Goal: Task Accomplishment & Management: Manage account settings

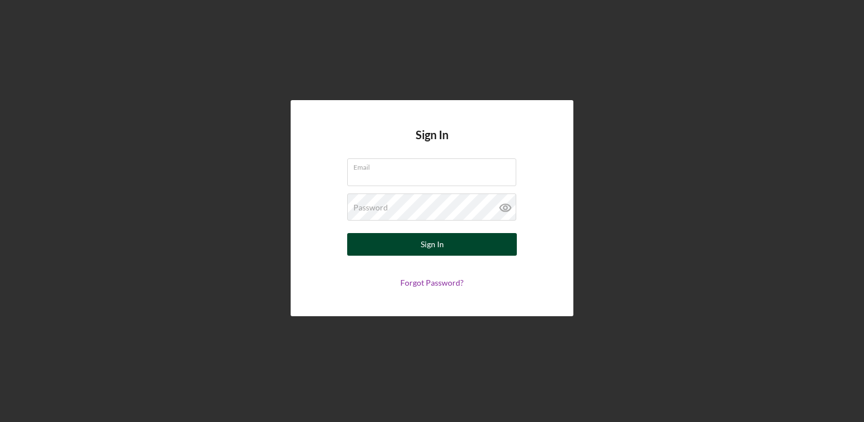
type input "[EMAIL_ADDRESS][DOMAIN_NAME]"
click at [431, 248] on div "Sign In" at bounding box center [431, 244] width 23 height 23
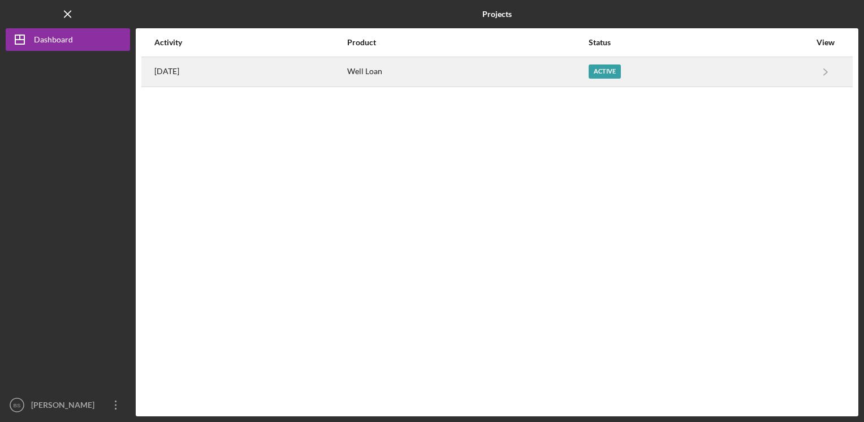
click at [617, 70] on div "Active" at bounding box center [604, 71] width 32 height 14
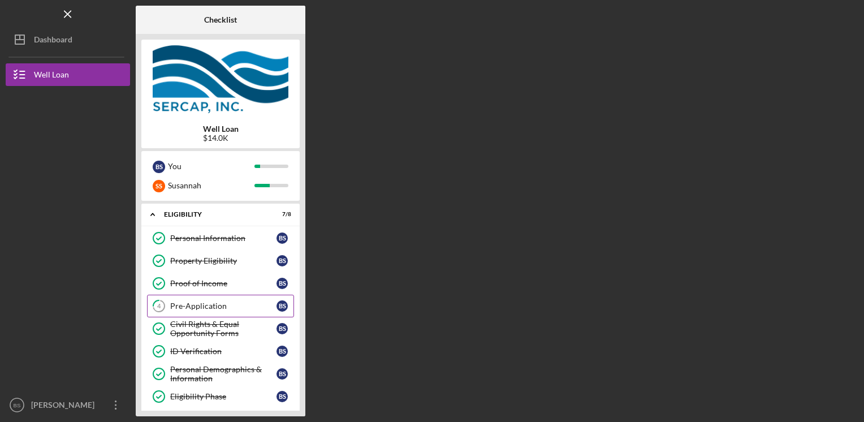
click at [183, 306] on div "Pre-Application" at bounding box center [223, 305] width 106 height 9
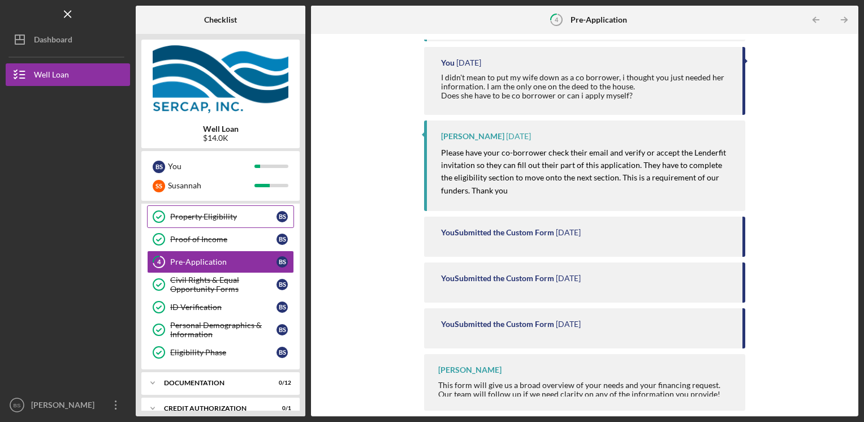
scroll to position [159, 0]
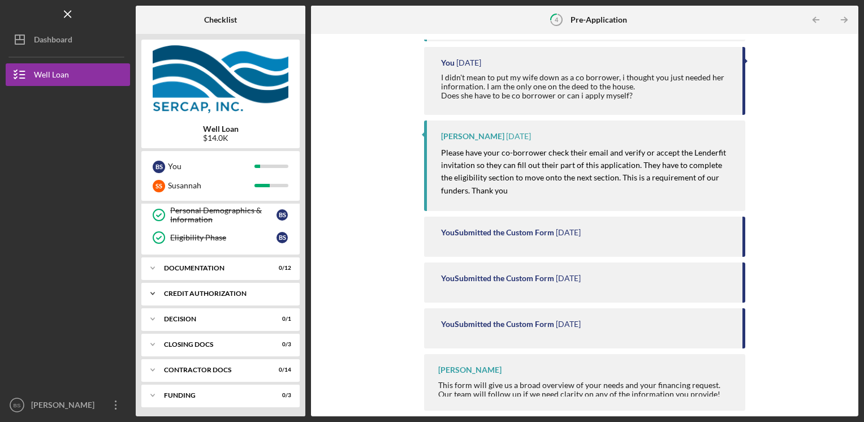
click at [223, 290] on div "CREDIT AUTHORIZATION" at bounding box center [225, 293] width 122 height 7
click at [222, 315] on div "Credit Authorization" at bounding box center [223, 317] width 106 height 9
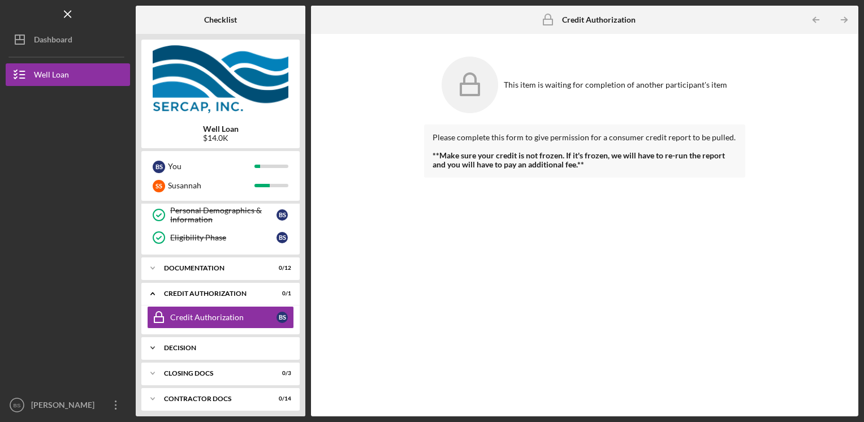
click at [210, 345] on div "Decision" at bounding box center [225, 347] width 122 height 7
click at [206, 367] on div "Decision" at bounding box center [223, 371] width 106 height 9
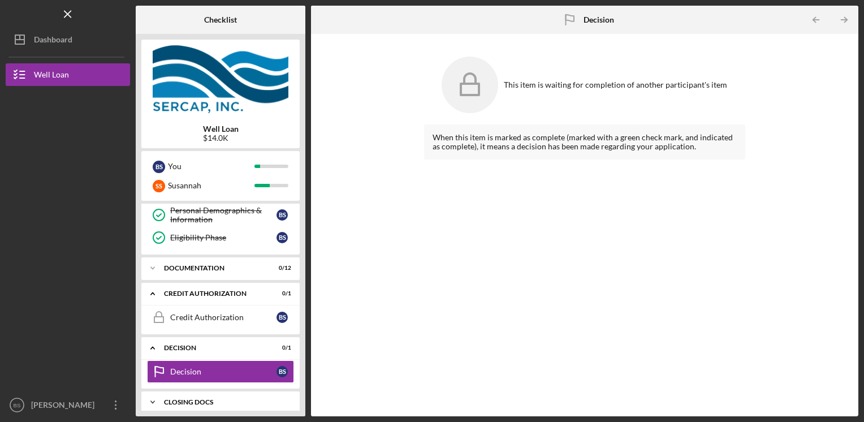
click at [205, 398] on div "CLOSING DOCS" at bounding box center [225, 401] width 122 height 7
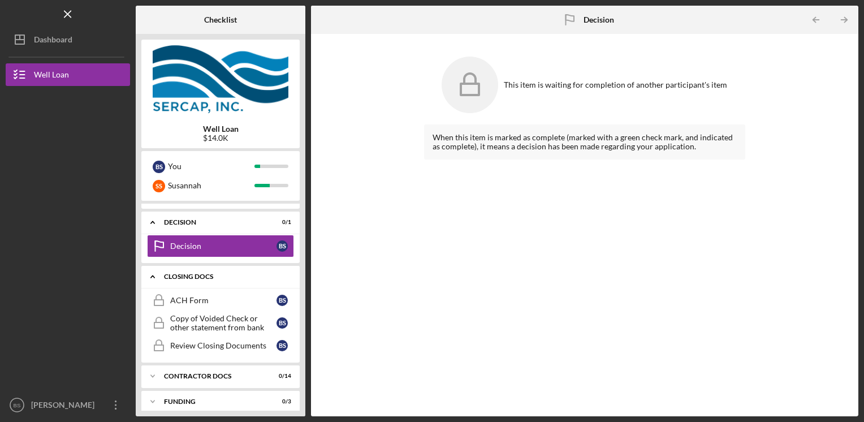
scroll to position [289, 0]
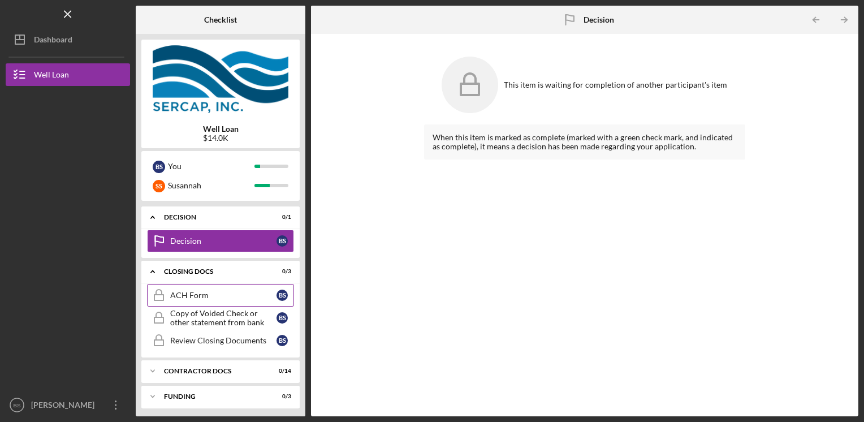
click at [195, 287] on link "ACH Form ACH Form B S" at bounding box center [220, 295] width 147 height 23
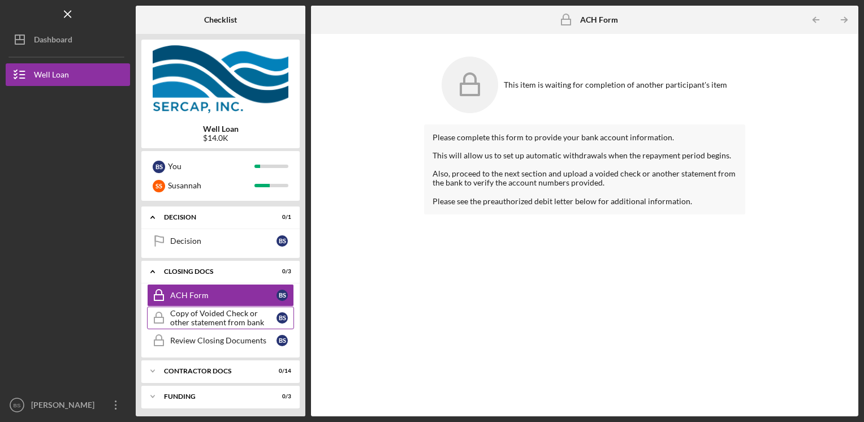
click at [185, 313] on div "Copy of Voided Check or other statement from bank" at bounding box center [223, 318] width 106 height 18
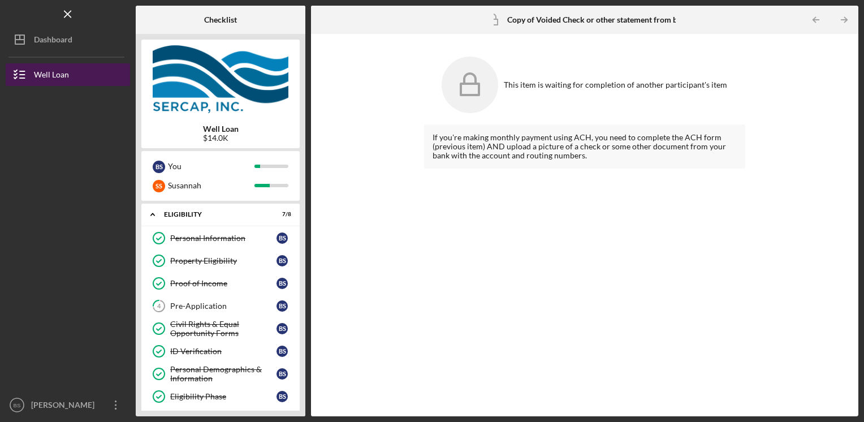
click at [40, 71] on div "Well Loan" at bounding box center [51, 75] width 35 height 25
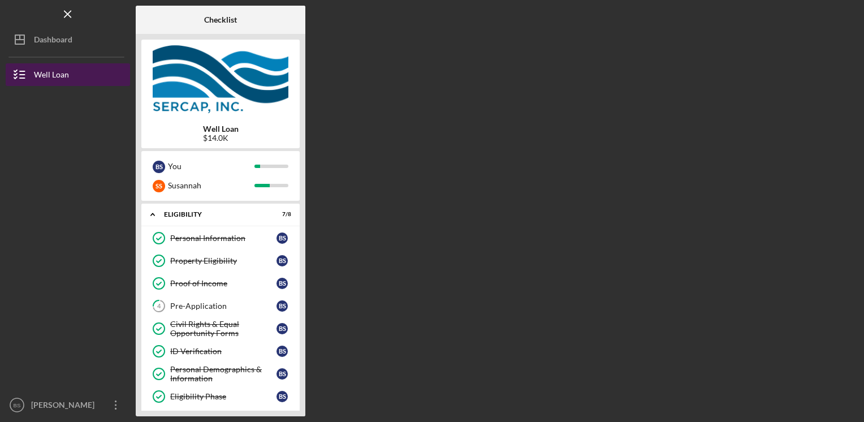
click at [40, 71] on div "Well Loan" at bounding box center [51, 75] width 35 height 25
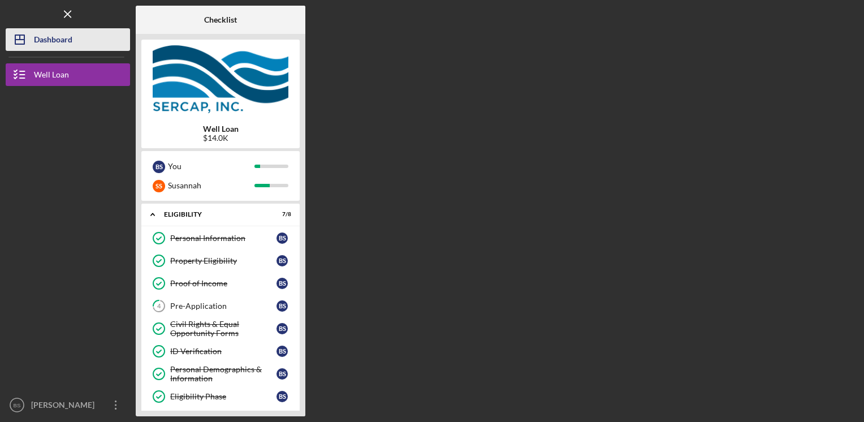
click at [44, 44] on div "Dashboard" at bounding box center [53, 40] width 38 height 25
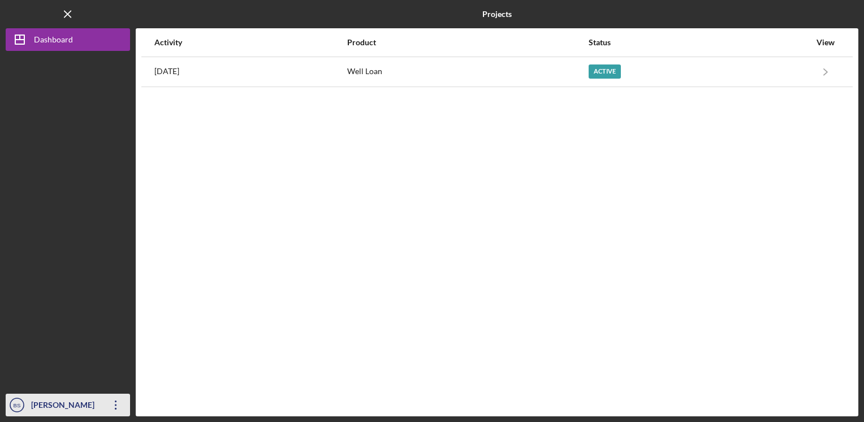
click at [115, 405] on icon "Icon/Overflow" at bounding box center [116, 405] width 28 height 28
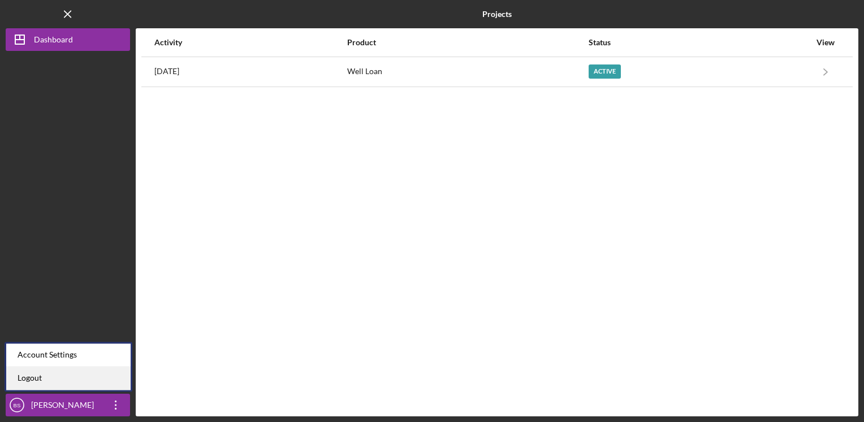
click at [97, 374] on link "Logout" at bounding box center [68, 377] width 124 height 23
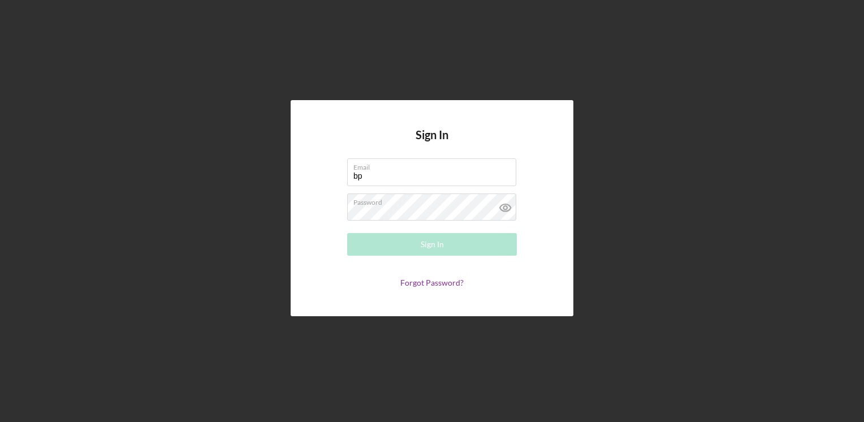
type input "b"
type input "[EMAIL_ADDRESS][DOMAIN_NAME]"
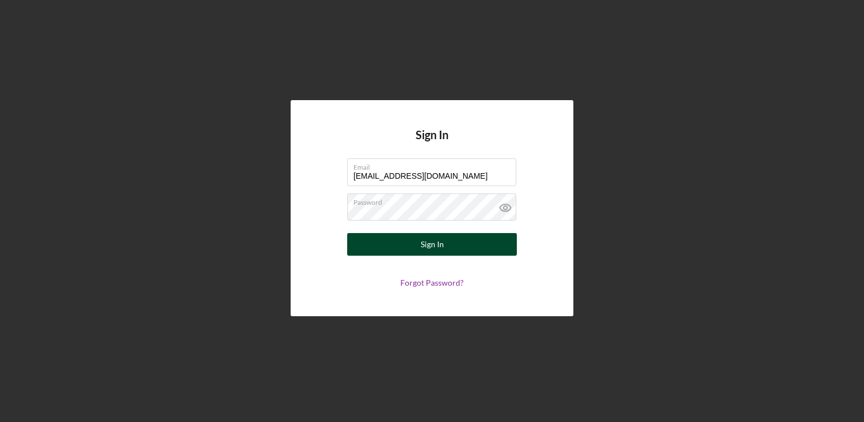
click at [418, 245] on button "Sign In" at bounding box center [432, 244] width 170 height 23
